Goal: Navigation & Orientation: Go to known website

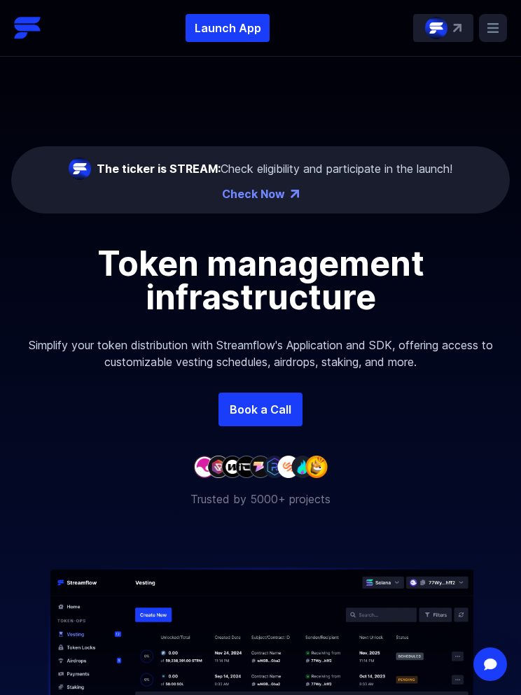
click at [494, 28] on icon at bounding box center [492, 28] width 11 height 10
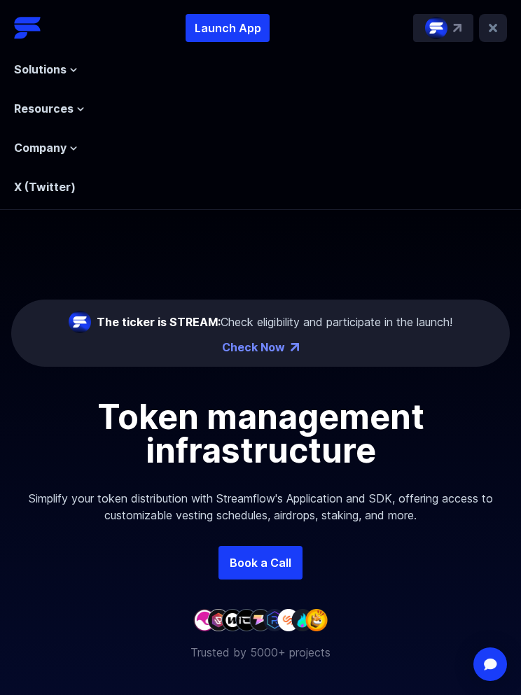
click at [494, 34] on rect at bounding box center [493, 28] width 28 height 28
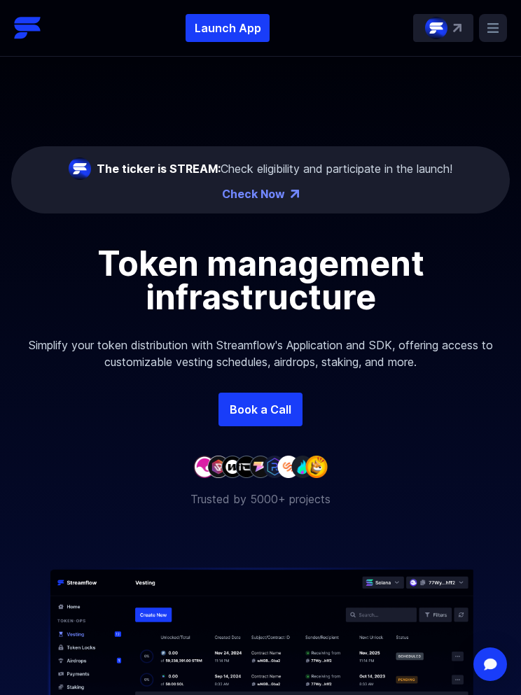
click at [458, 29] on img at bounding box center [457, 28] width 8 height 8
click at [283, 406] on link "Book a Call" at bounding box center [260, 410] width 84 height 34
click at [36, 21] on img at bounding box center [28, 28] width 28 height 28
click at [236, 27] on p "Launch App" at bounding box center [228, 28] width 84 height 28
click at [14, 23] on img at bounding box center [28, 28] width 28 height 28
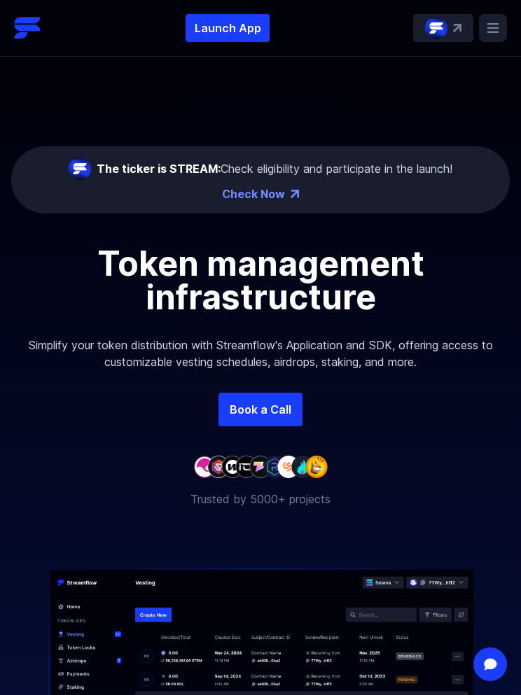
click at [237, 29] on p "Launch App" at bounding box center [228, 28] width 84 height 28
